Goal: Task Accomplishment & Management: Complete application form

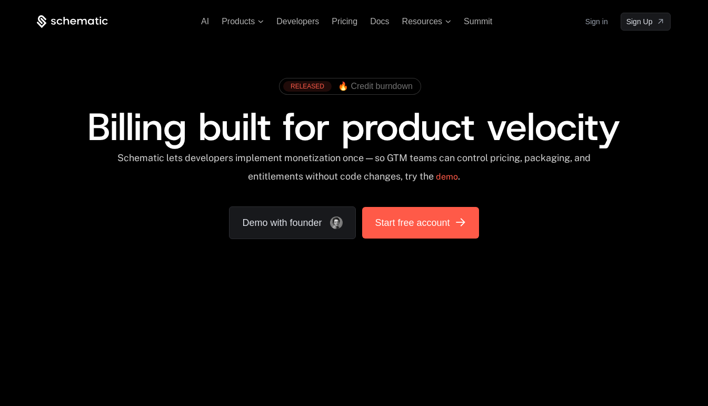
scroll to position [37, 0]
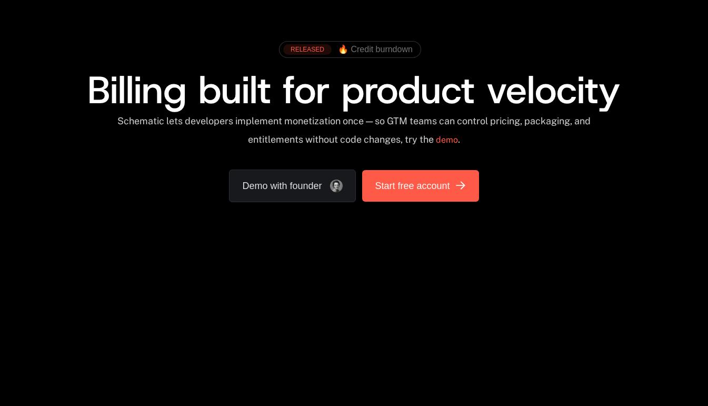
click at [440, 200] on link "Start free account" at bounding box center [420, 186] width 116 height 32
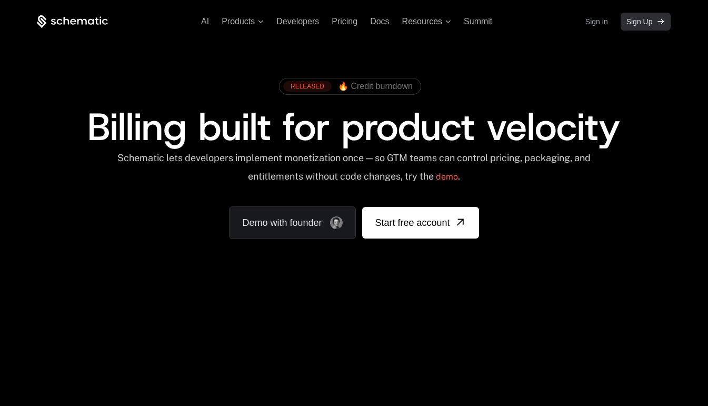
click at [636, 22] on span "Sign Up" at bounding box center [640, 21] width 26 height 11
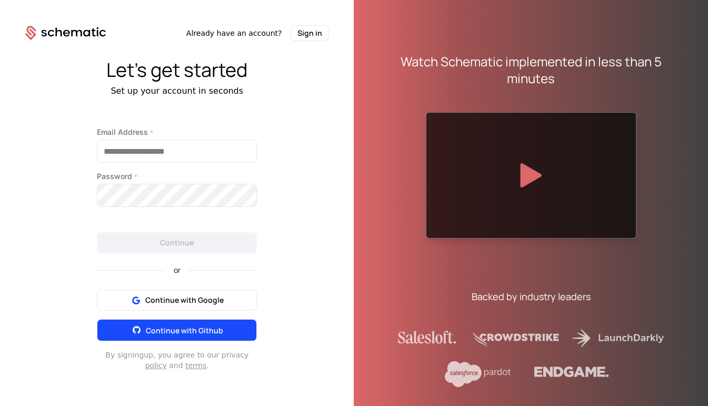
click at [238, 324] on button "Continue with Github" at bounding box center [177, 330] width 160 height 22
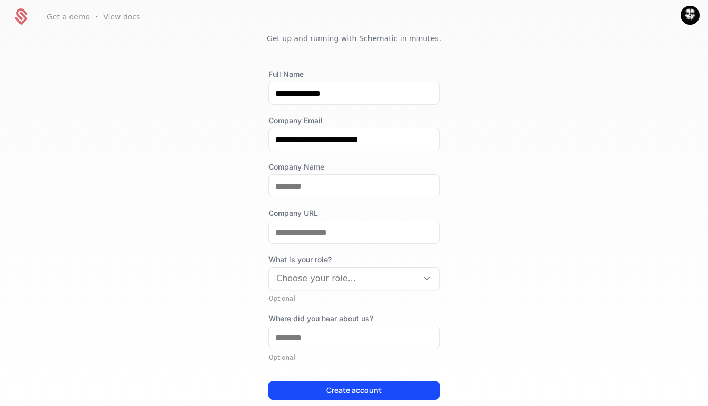
scroll to position [40, 0]
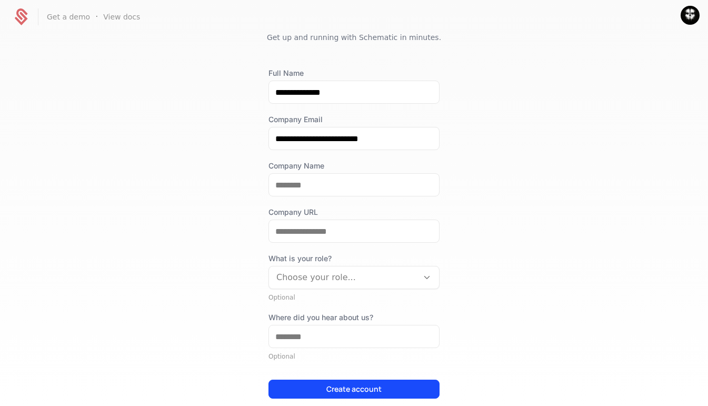
click at [391, 274] on div at bounding box center [344, 277] width 134 height 15
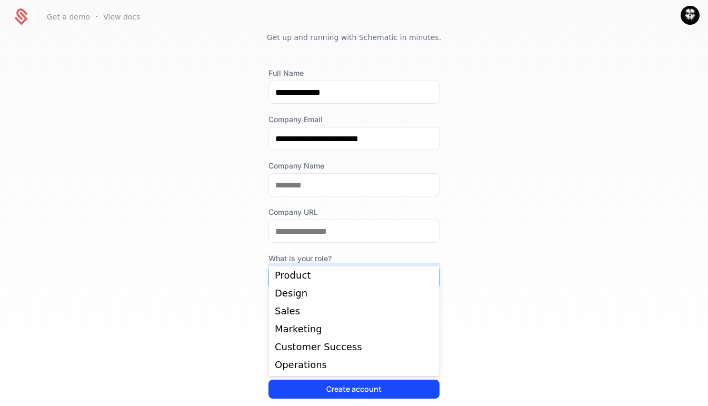
scroll to position [94, 0]
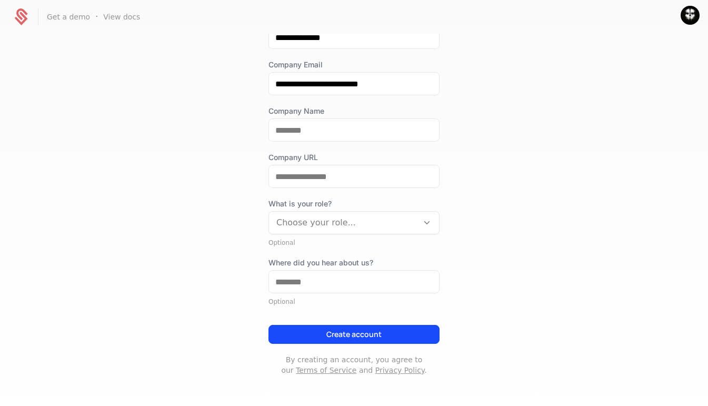
click at [526, 217] on div "**********" at bounding box center [354, 219] width 708 height 371
click at [396, 282] on input "Where did you hear about us?" at bounding box center [354, 282] width 170 height 22
click at [489, 197] on div "**********" at bounding box center [354, 219] width 708 height 371
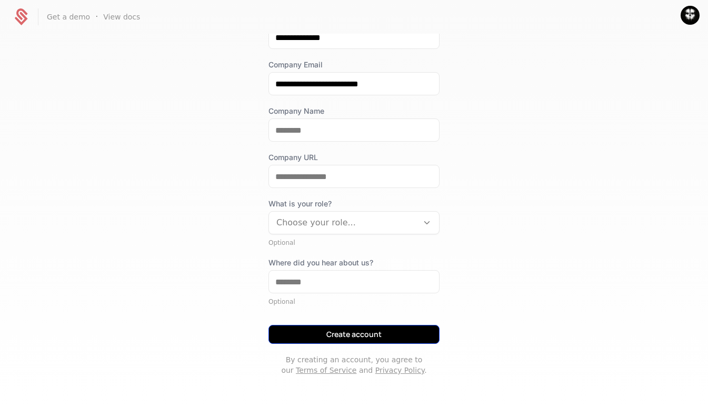
click at [374, 332] on button "Create account" at bounding box center [354, 334] width 171 height 19
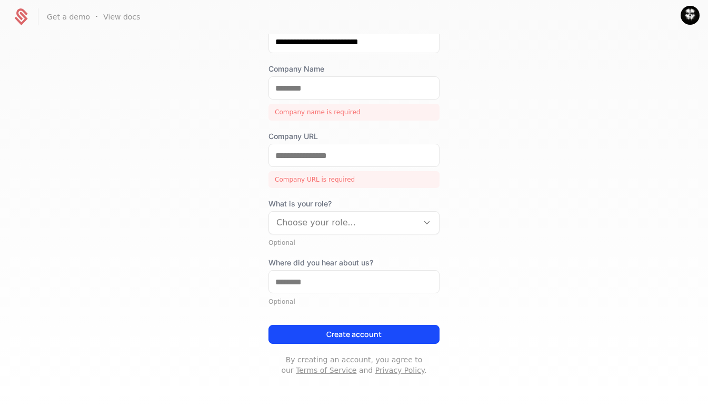
scroll to position [0, 0]
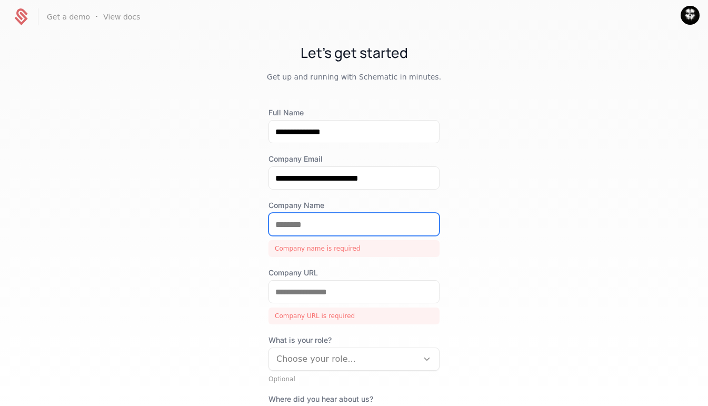
click at [385, 218] on input "Company Name" at bounding box center [354, 224] width 170 height 22
click at [372, 228] on input "Company Name" at bounding box center [354, 224] width 170 height 22
type input "*"
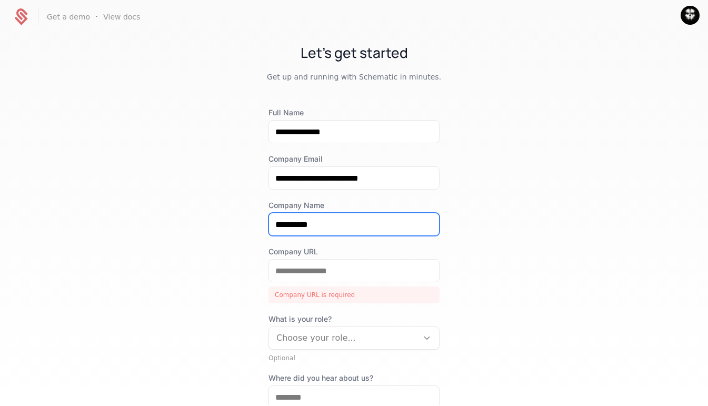
type input "**********"
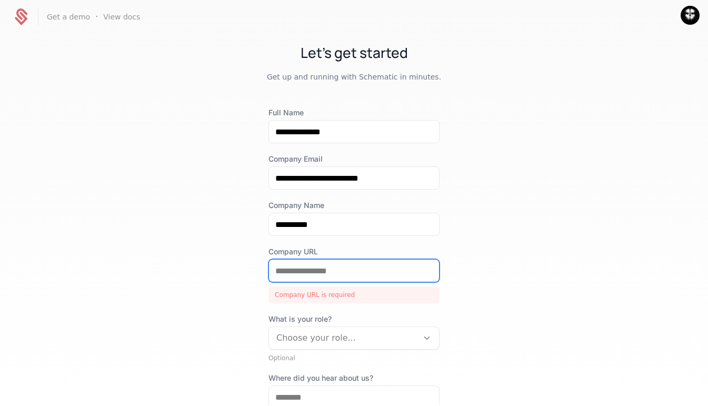
click at [369, 274] on input "Company URL" at bounding box center [354, 271] width 170 height 22
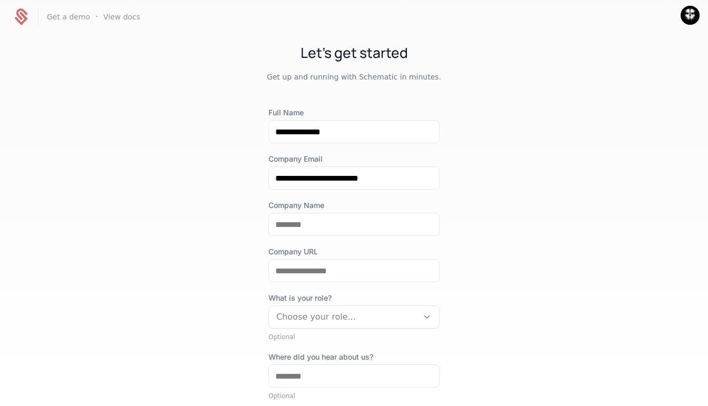
scroll to position [94, 0]
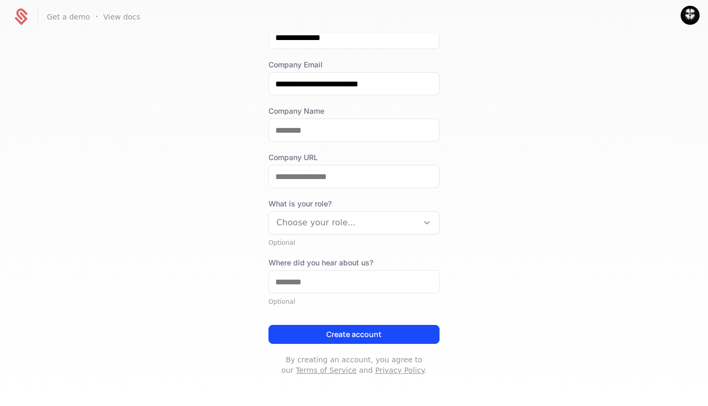
click at [402, 221] on div at bounding box center [344, 222] width 134 height 15
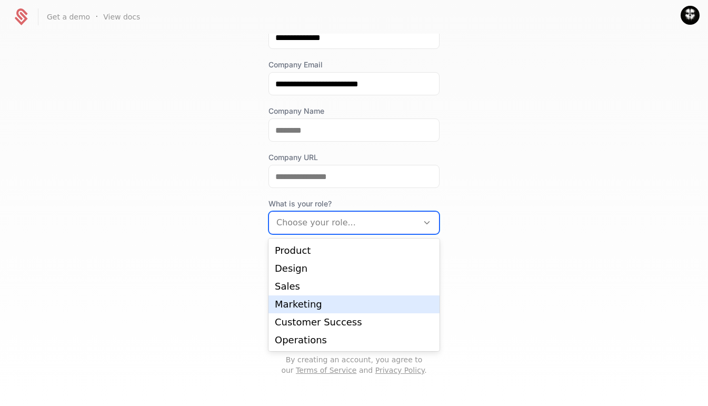
scroll to position [0, 0]
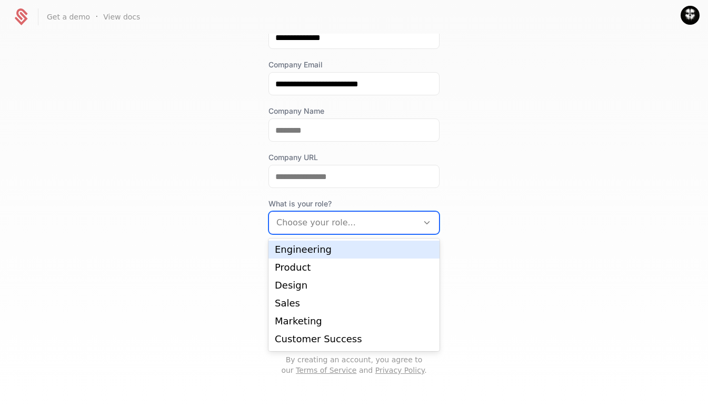
click at [400, 254] on div "Engineering" at bounding box center [354, 249] width 159 height 9
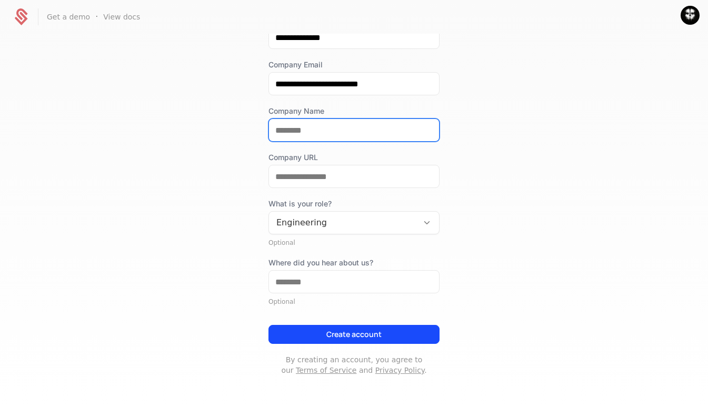
click at [420, 136] on input "Company Name" at bounding box center [354, 130] width 170 height 22
click at [389, 134] on input "Company Name" at bounding box center [354, 130] width 170 height 22
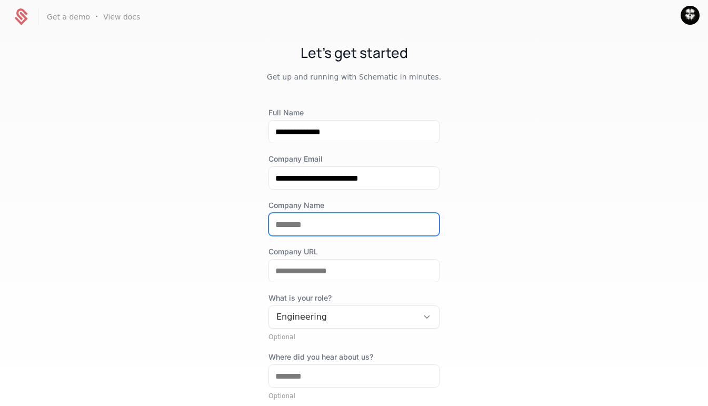
click at [370, 217] on input "Company Name" at bounding box center [354, 224] width 170 height 22
